Goal: Task Accomplishment & Management: Complete application form

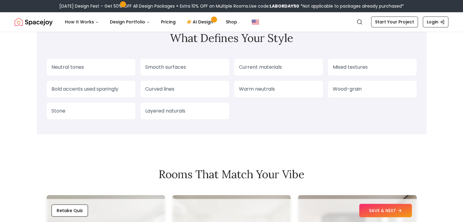
scroll to position [487, 0]
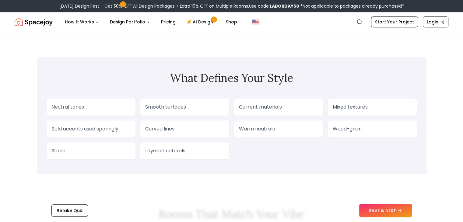
click at [118, 103] on p "Neutral tones" at bounding box center [90, 106] width 79 height 7
click at [163, 107] on p "Smooth surfaces" at bounding box center [184, 106] width 79 height 7
click at [373, 205] on button "SAVE & NEXT" at bounding box center [385, 210] width 53 height 13
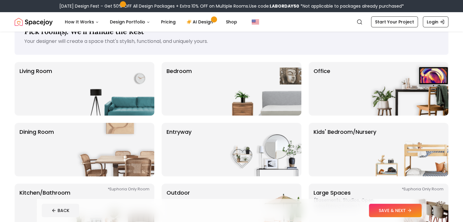
scroll to position [22, 0]
click at [81, 78] on img at bounding box center [115, 89] width 78 height 54
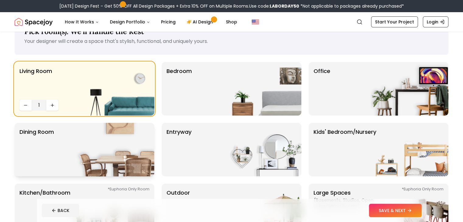
click at [72, 143] on div "Dining Room" at bounding box center [85, 150] width 140 height 54
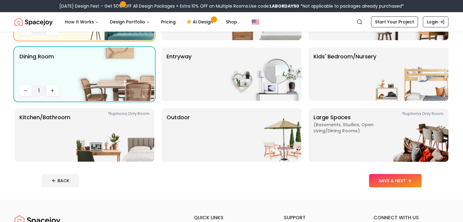
scroll to position [97, 0]
click at [418, 182] on button "SAVE & NEXT" at bounding box center [395, 180] width 53 height 13
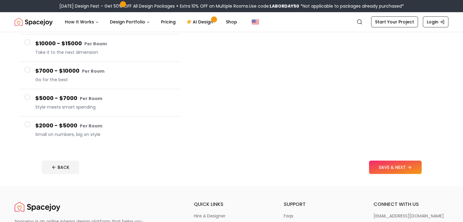
scroll to position [110, 0]
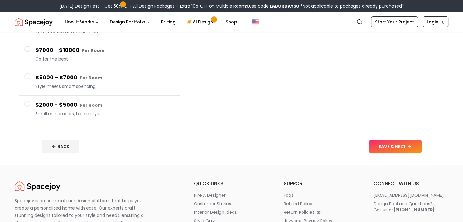
click at [27, 102] on span at bounding box center [27, 104] width 6 height 6
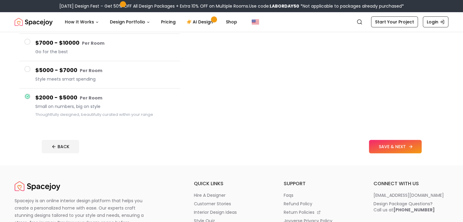
click at [421, 147] on button "SAVE & NEXT" at bounding box center [395, 146] width 53 height 13
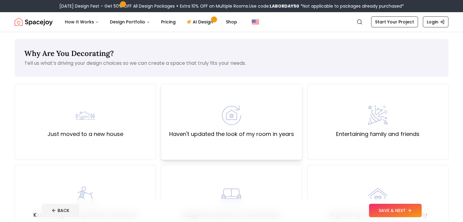
click at [277, 136] on label "Haven't updated the look of my room in years" at bounding box center [231, 134] width 125 height 9
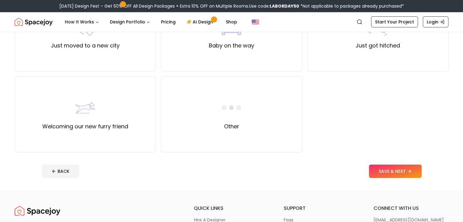
scroll to position [251, 0]
click at [420, 173] on button "SAVE & NEXT" at bounding box center [395, 170] width 53 height 13
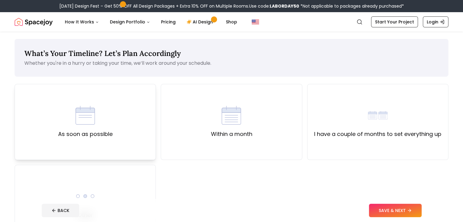
click at [135, 123] on div "As soon as possible" at bounding box center [85, 122] width 141 height 76
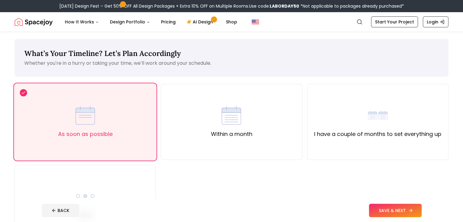
click at [400, 210] on button "SAVE & NEXT" at bounding box center [395, 210] width 53 height 13
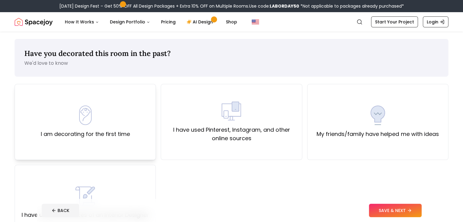
click at [120, 140] on div "I am decorating for the first time" at bounding box center [85, 122] width 141 height 76
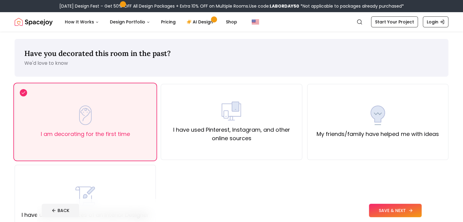
click at [397, 212] on button "SAVE & NEXT" at bounding box center [395, 210] width 53 height 13
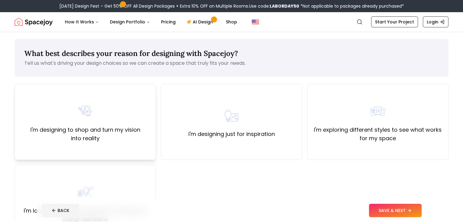
click at [130, 155] on div "I'm designing to shop and turn my vision into reality" at bounding box center [85, 122] width 141 height 76
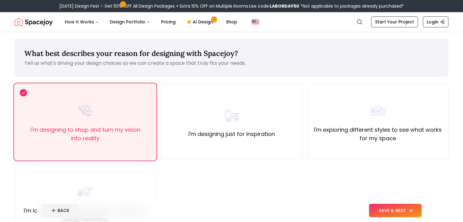
click at [419, 212] on button "SAVE & NEXT" at bounding box center [395, 210] width 53 height 13
